Goal: Transaction & Acquisition: Subscribe to service/newsletter

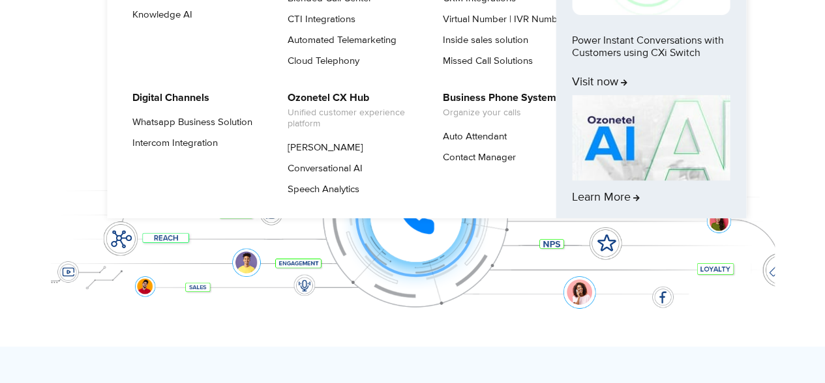
scroll to position [326, 0]
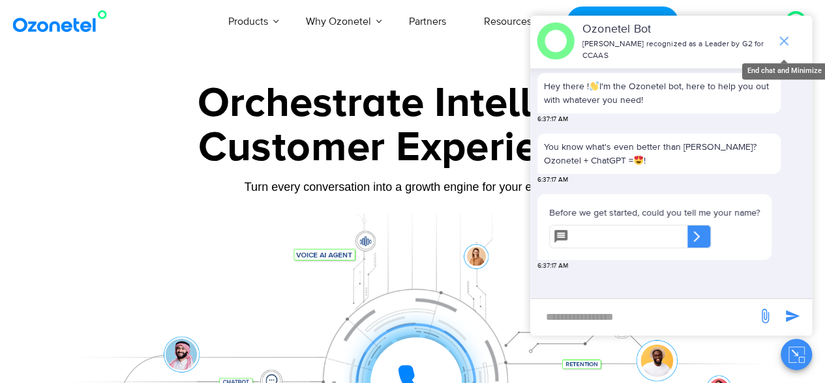
click at [786, 37] on icon "end chat or minimize" at bounding box center [783, 41] width 9 height 9
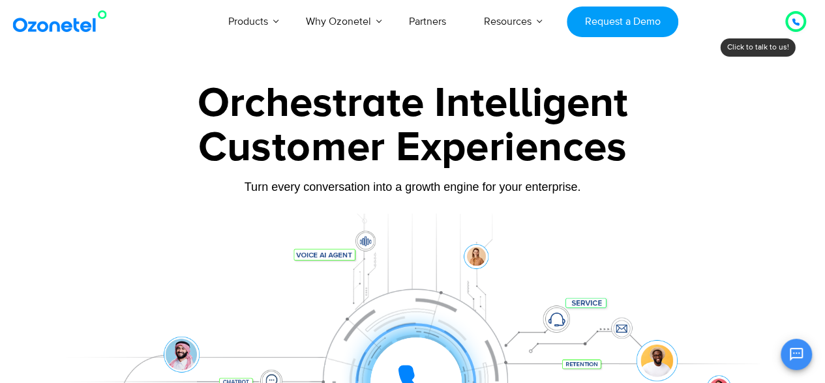
click at [589, 221] on div at bounding box center [413, 364] width 724 height 300
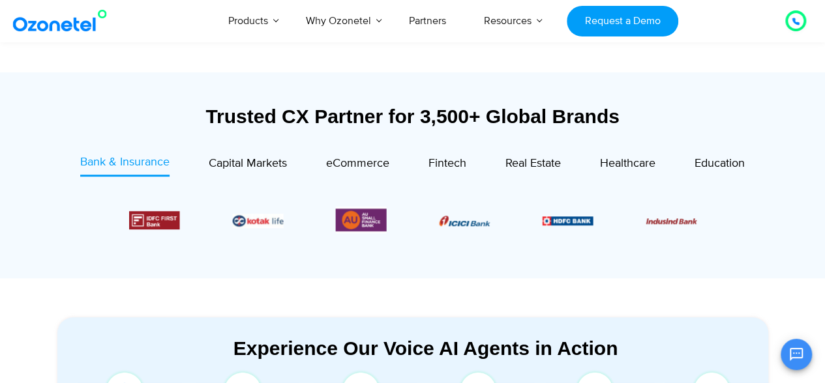
scroll to position [443, 0]
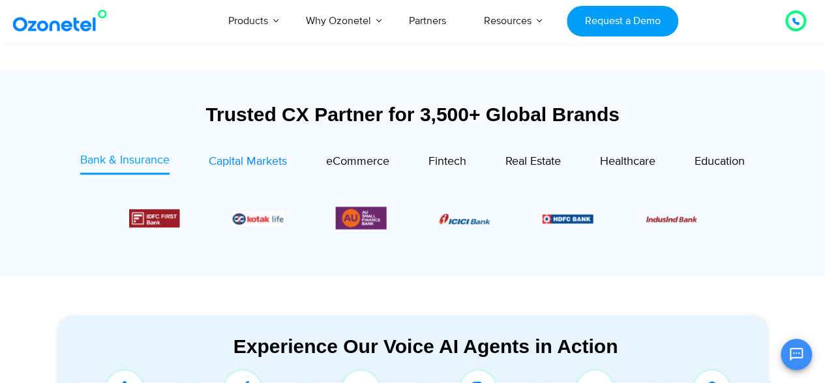
click at [271, 158] on span "Capital Markets" at bounding box center [248, 162] width 78 height 14
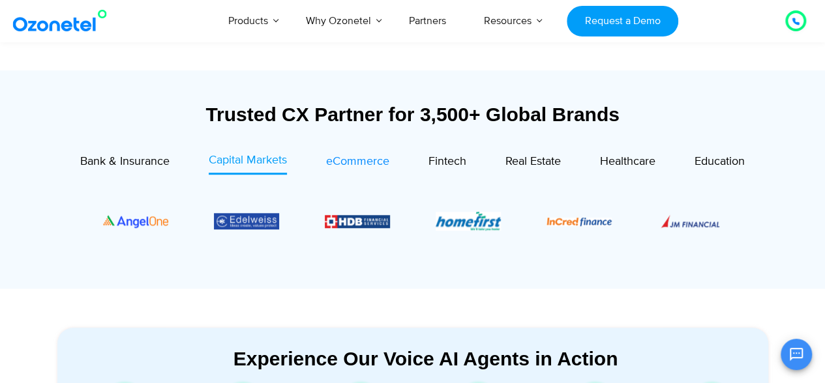
click at [368, 158] on span "eCommerce" at bounding box center [357, 162] width 63 height 14
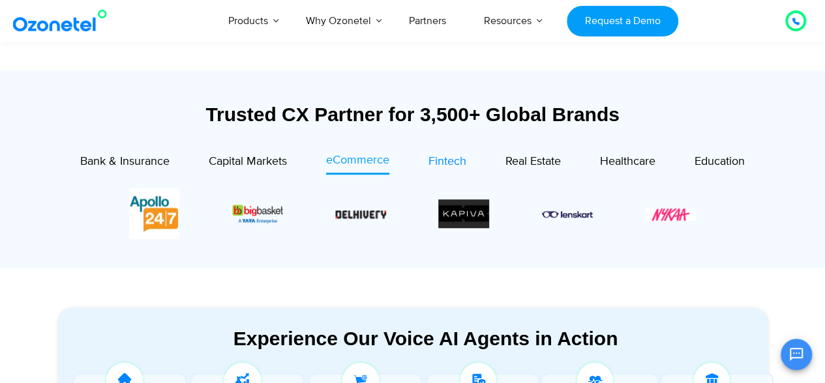
click at [447, 164] on span "Fintech" at bounding box center [447, 162] width 38 height 14
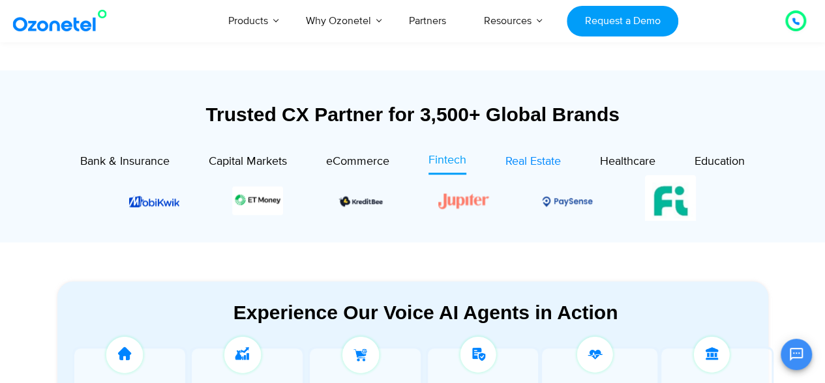
click at [548, 170] on div "Real Estate" at bounding box center [532, 162] width 55 height 18
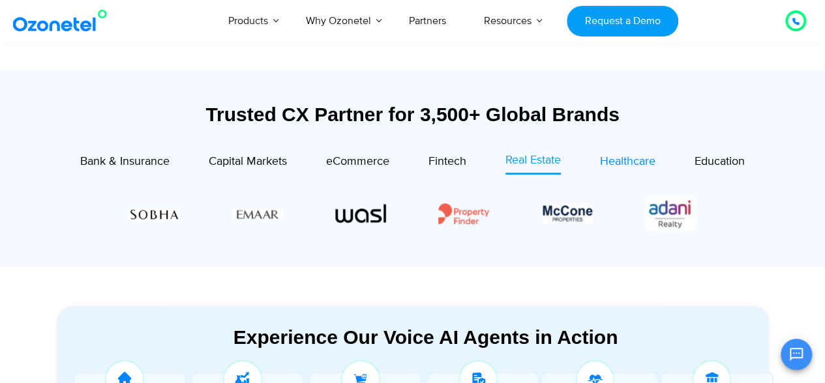
click at [644, 152] on link "Healthcare" at bounding box center [627, 163] width 55 height 23
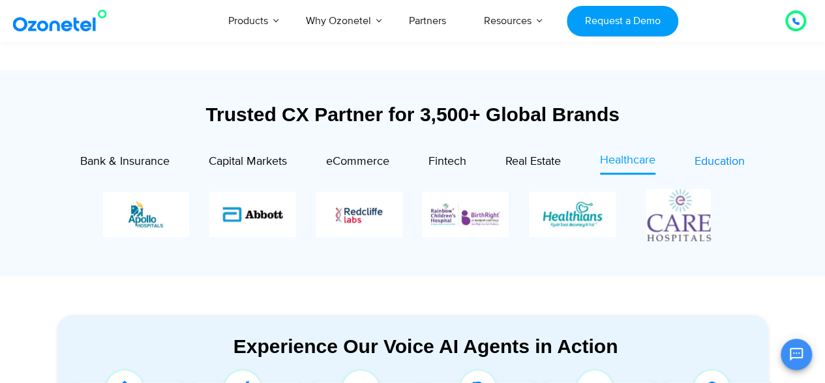
click at [713, 155] on span "Education" at bounding box center [719, 162] width 50 height 14
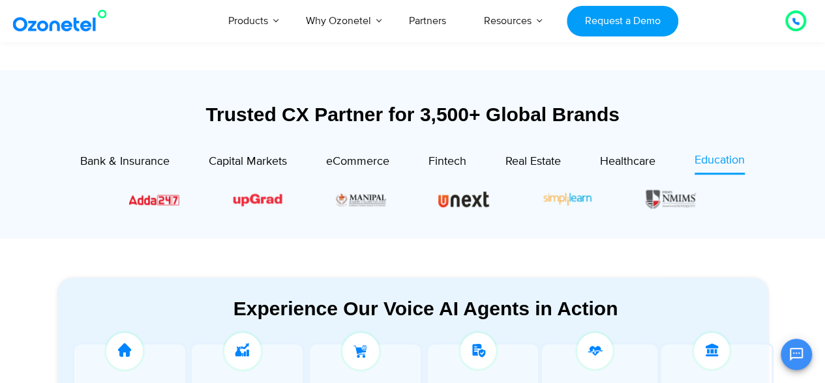
drag, startPoint x: 71, startPoint y: 146, endPoint x: 752, endPoint y: 171, distance: 681.8
click at [752, 171] on div "Trusted CX Partner for 3,500+ Global Brands Bank & Insurance Capital Markets" at bounding box center [412, 167] width 711 height 129
copy div "Bank & Insurance Capital Markets eCommerce Fintech Real Estate Healthcare Educa…"
click at [441, 228] on div "Bank & Insurance Capital Markets" at bounding box center [412, 192] width 685 height 80
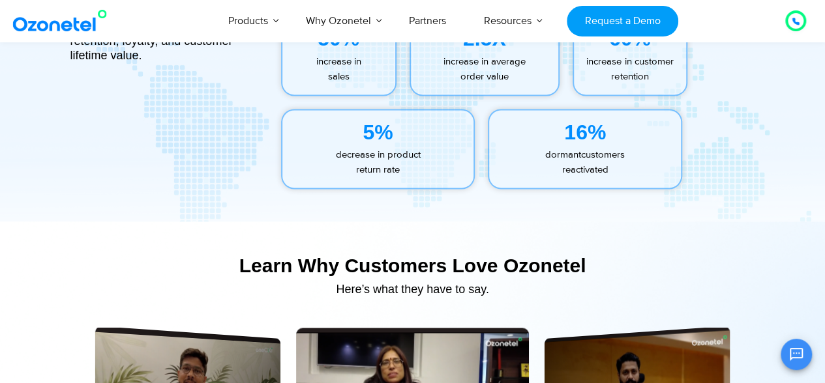
scroll to position [5885, 0]
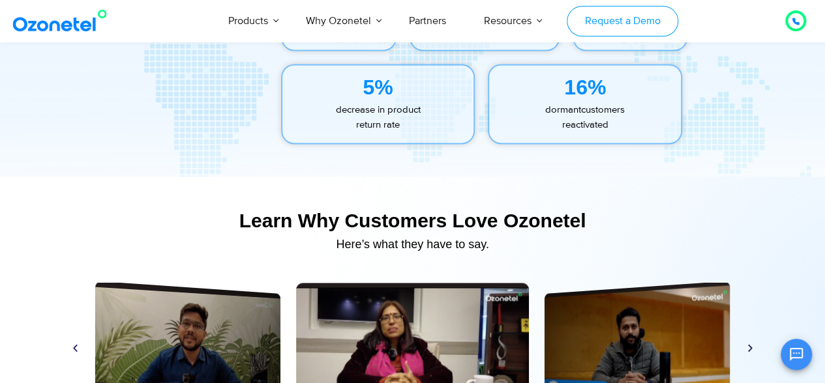
click at [654, 22] on link "Request a Demo" at bounding box center [623, 21] width 112 height 31
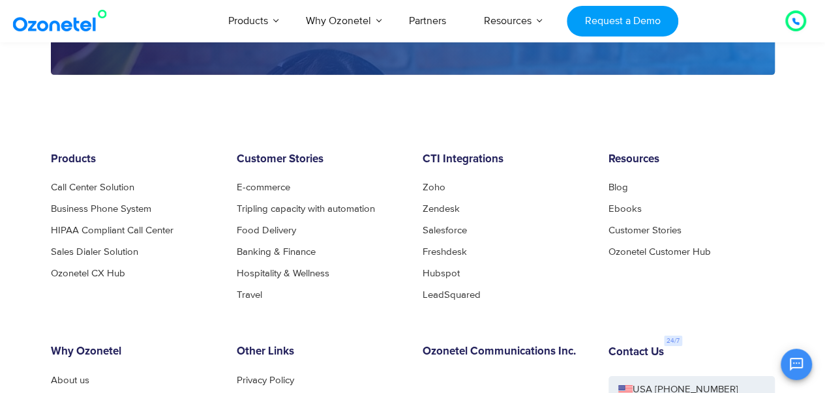
scroll to position [2050, 0]
